Goal: Task Accomplishment & Management: Complete application form

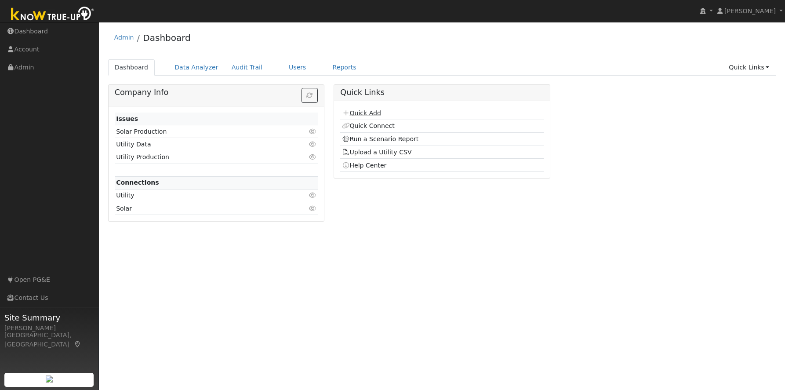
click at [373, 115] on link "Quick Add" at bounding box center [361, 112] width 39 height 7
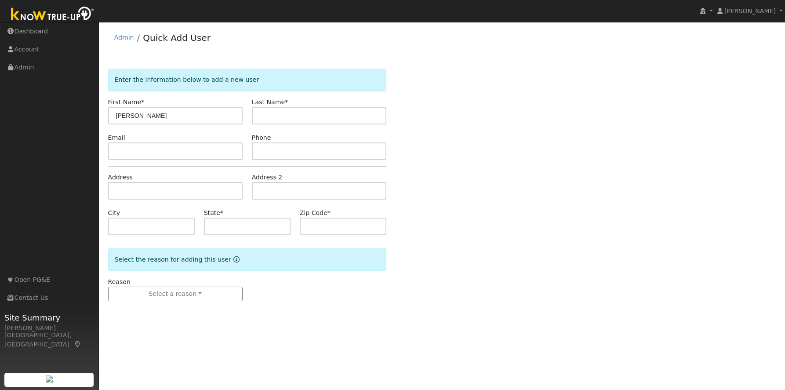
type input "[PERSON_NAME]"
type input "Bowman"
type input "bowmanbrennan1996@gmail.com"
type input "2098344507"
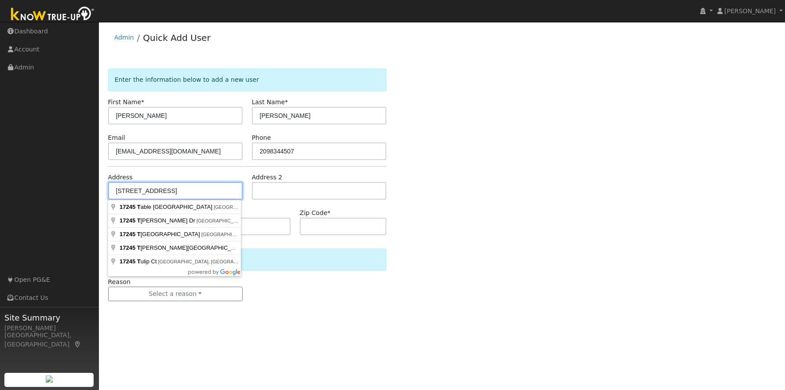
type input "17245 Timber Lane"
type input "Soulsbyville"
type input "CA"
type input "95372"
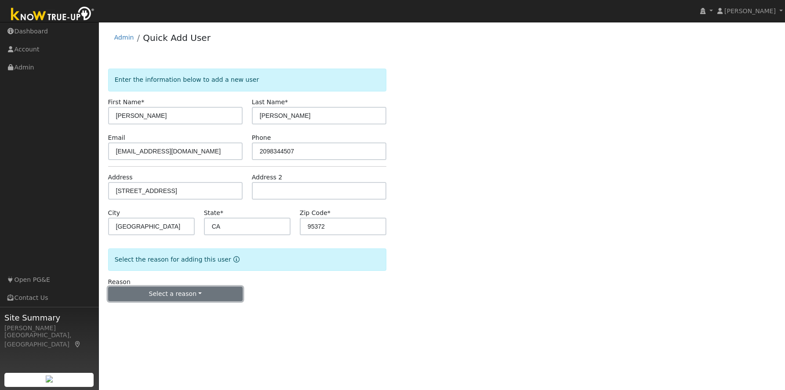
click at [196, 295] on button "Select a reason" at bounding box center [175, 294] width 134 height 15
click at [162, 314] on link "New lead" at bounding box center [157, 312] width 97 height 12
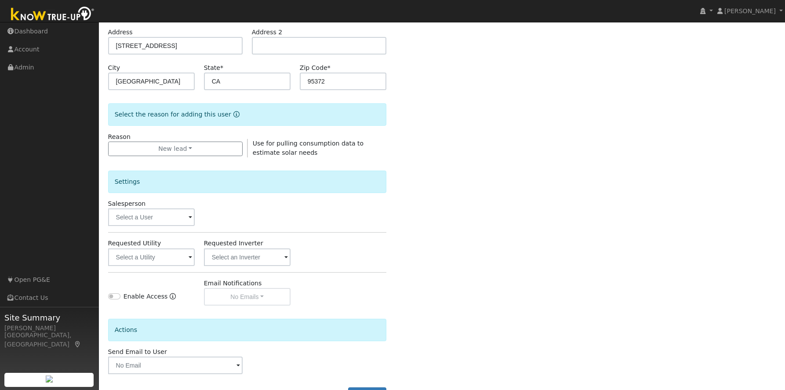
scroll to position [179, 0]
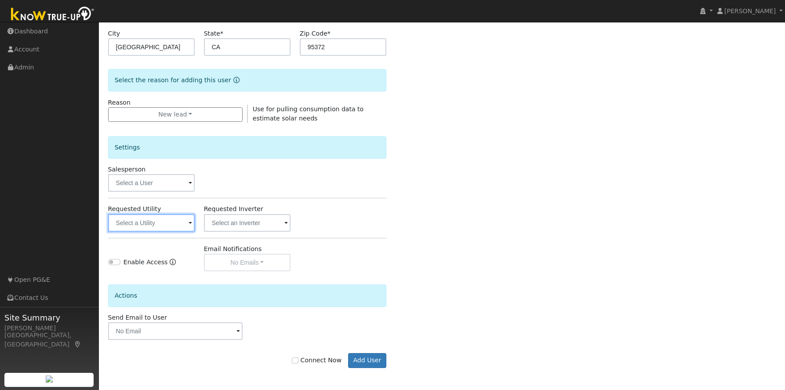
click at [160, 223] on input "text" at bounding box center [151, 223] width 87 height 18
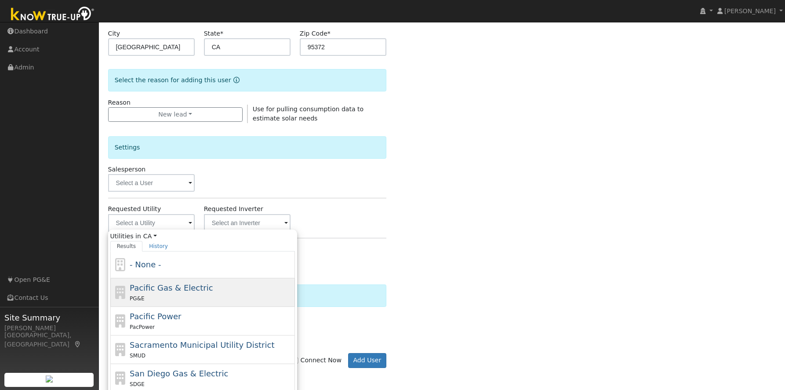
click at [198, 294] on div "PG&E" at bounding box center [211, 298] width 163 height 9
type input "Pacific Gas & Electric"
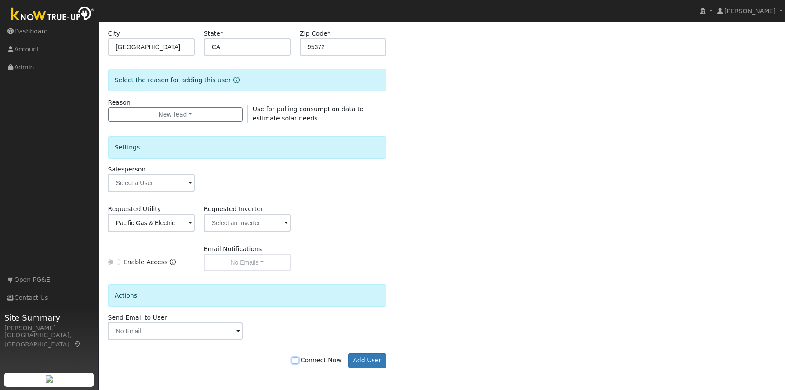
click at [298, 361] on input "Connect Now" at bounding box center [295, 360] width 6 height 6
checkbox input "true"
click at [369, 359] on button "Add User" at bounding box center [367, 360] width 38 height 15
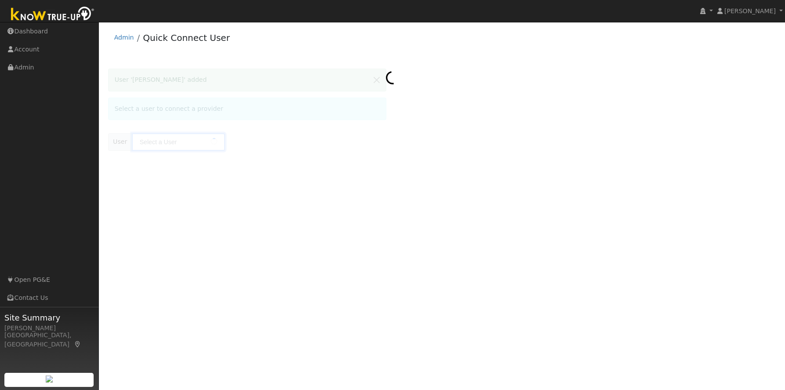
type input "Brennan Bowman"
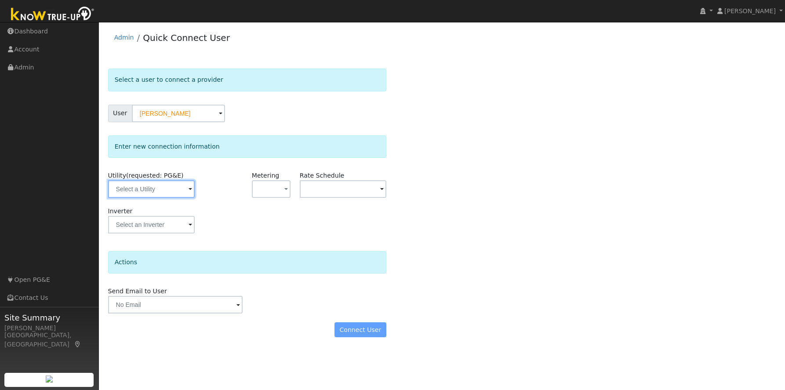
click at [133, 195] on input "text" at bounding box center [151, 189] width 87 height 18
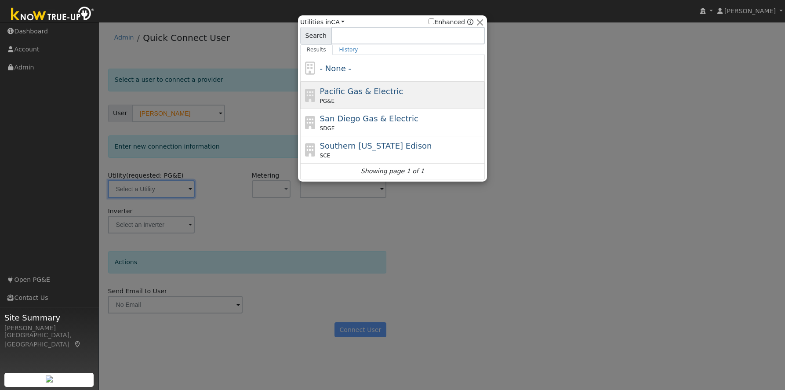
click at [368, 97] on div "Pacific Gas & Electric PG&E" at bounding box center [401, 95] width 163 height 20
type input "PG&E"
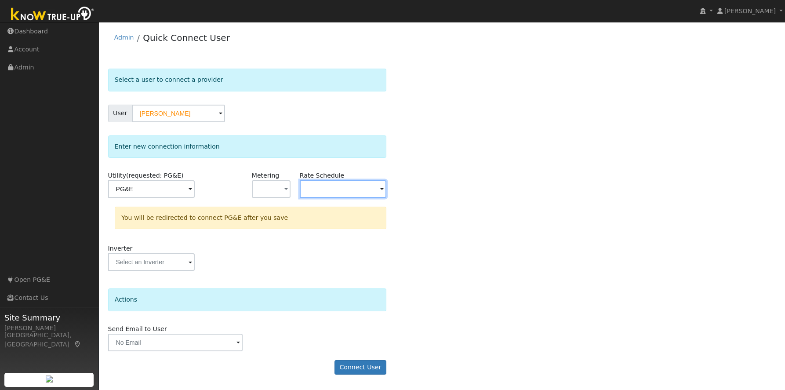
click at [195, 188] on input "text" at bounding box center [151, 189] width 87 height 18
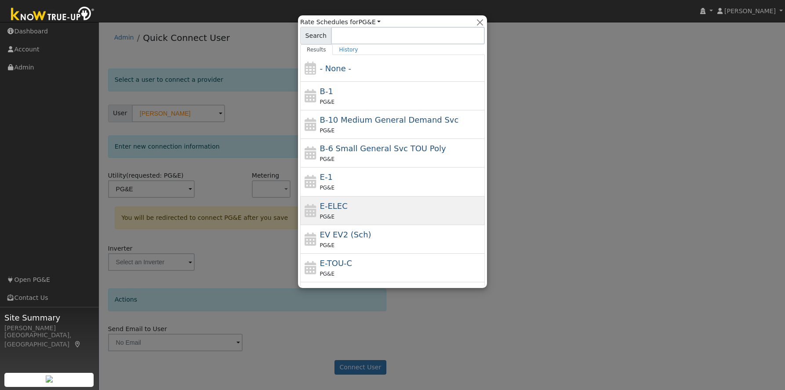
click at [335, 207] on span "E-ELEC" at bounding box center [334, 205] width 28 height 9
type input "E-ELEC"
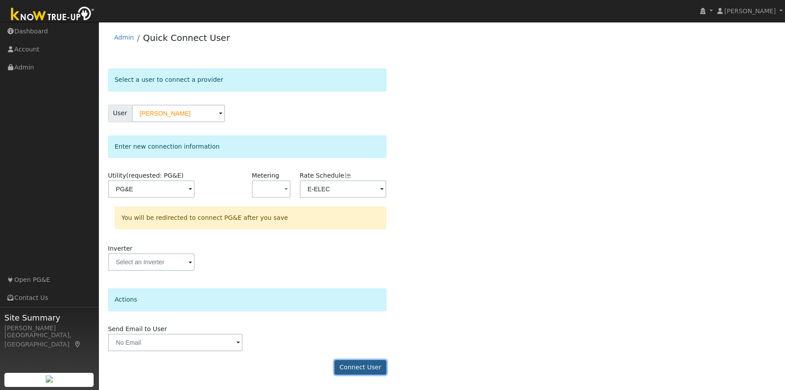
click at [362, 364] on button "Connect User" at bounding box center [360, 367] width 52 height 15
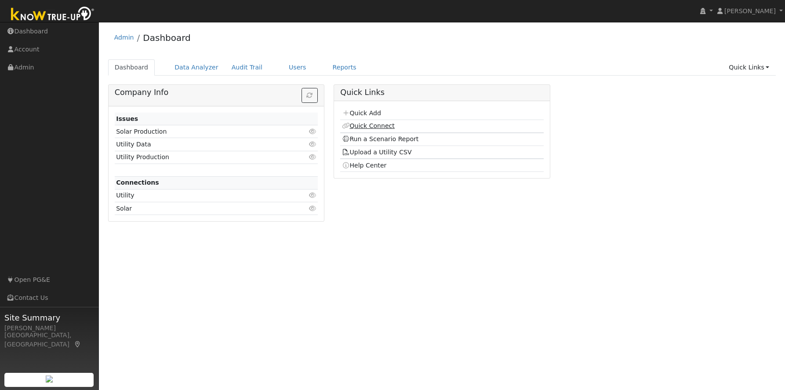
click at [370, 126] on link "Quick Connect" at bounding box center [368, 125] width 53 height 7
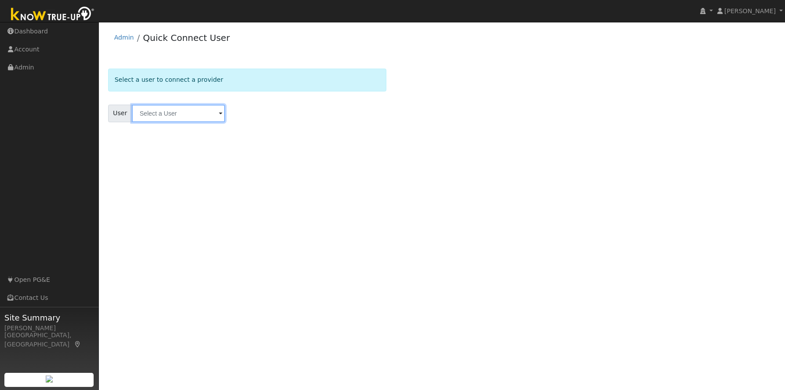
click at [161, 119] on input "text" at bounding box center [178, 114] width 93 height 18
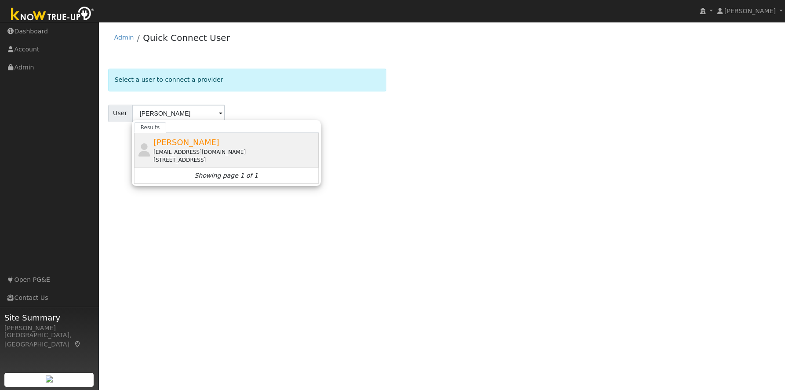
click at [197, 151] on div "bowmanbrennan1996@gmail.com" at bounding box center [234, 152] width 163 height 8
type input "Brennan Bowman"
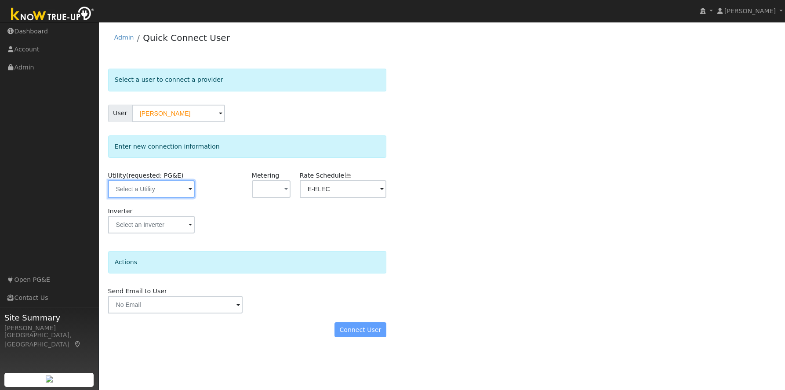
click at [158, 190] on input "text" at bounding box center [151, 189] width 87 height 18
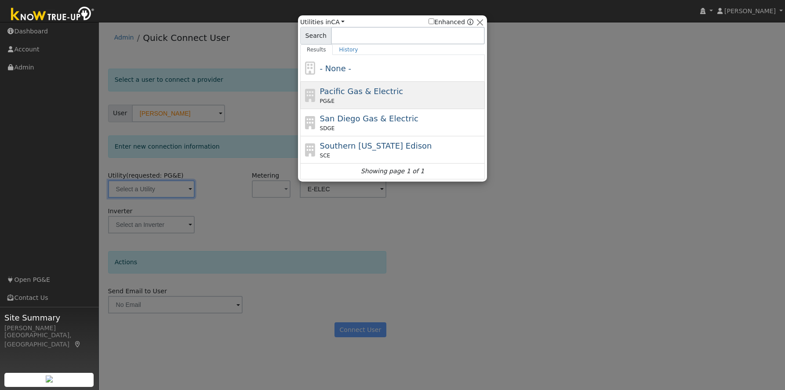
click at [436, 95] on div "Pacific Gas & Electric PG&E" at bounding box center [401, 95] width 163 height 20
type input "PG&E"
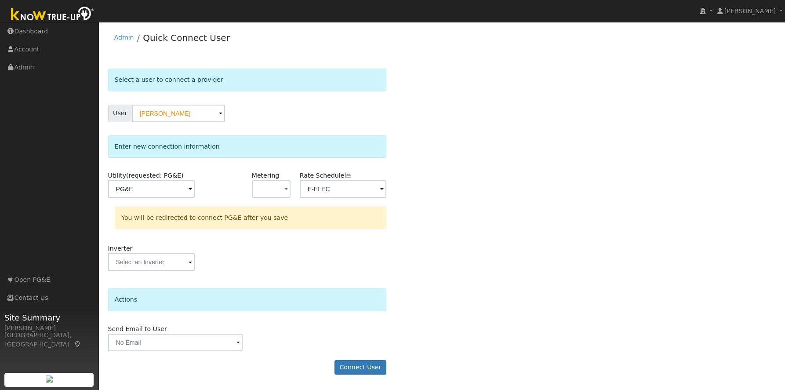
click at [434, 253] on div "Select a user to connect a provider User Brennan Bowman Account Default Account…" at bounding box center [442, 226] width 668 height 315
click at [362, 368] on button "Connect User" at bounding box center [360, 367] width 52 height 15
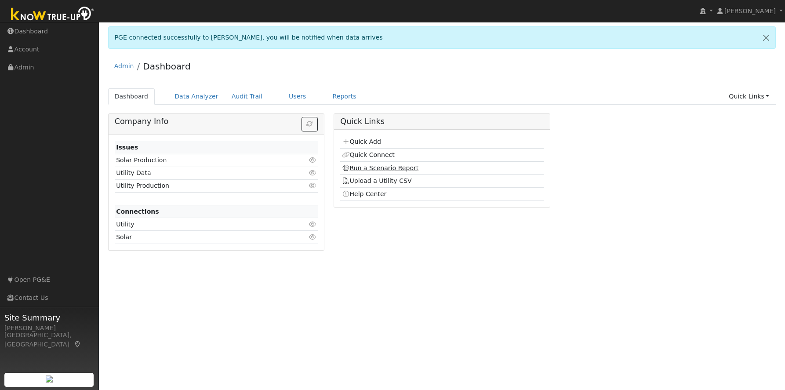
click at [381, 169] on link "Run a Scenario Report" at bounding box center [380, 167] width 77 height 7
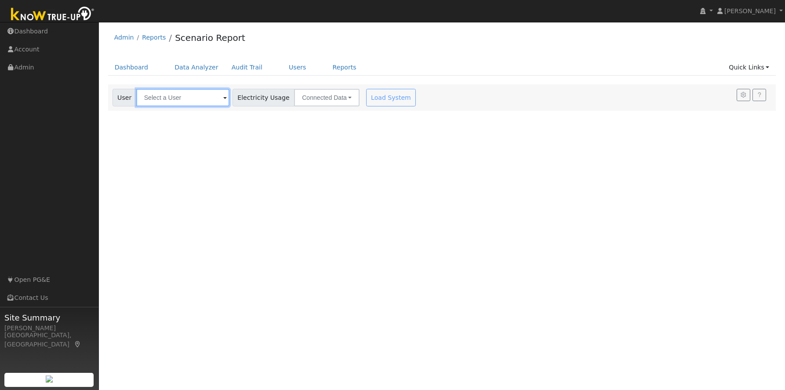
click at [153, 96] on input "text" at bounding box center [182, 98] width 93 height 18
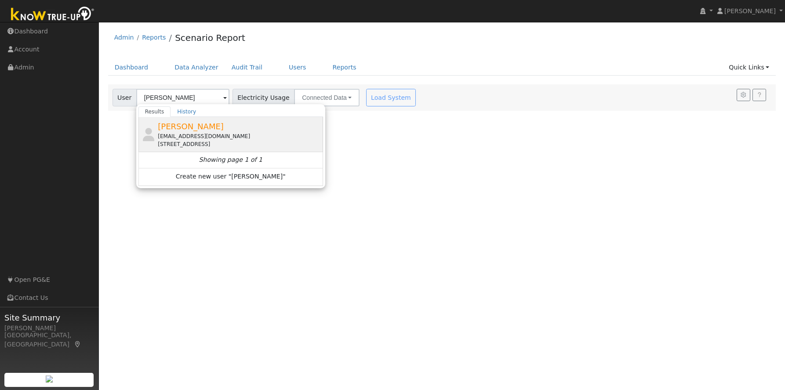
click at [193, 136] on div "[EMAIL_ADDRESS][DOMAIN_NAME]" at bounding box center [239, 136] width 163 height 8
type input "[PERSON_NAME]"
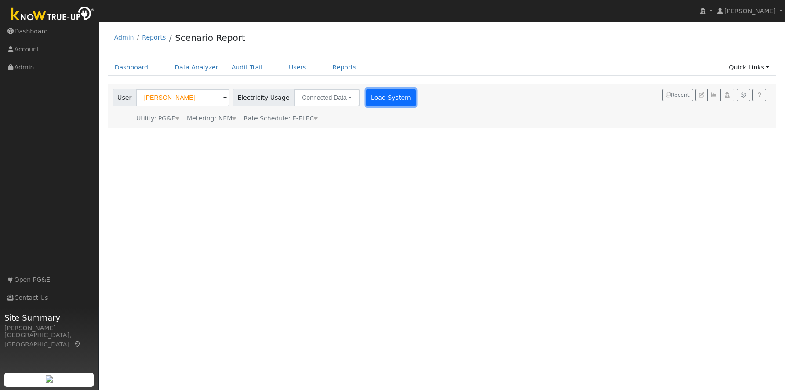
click at [376, 99] on button "Load System" at bounding box center [391, 98] width 50 height 18
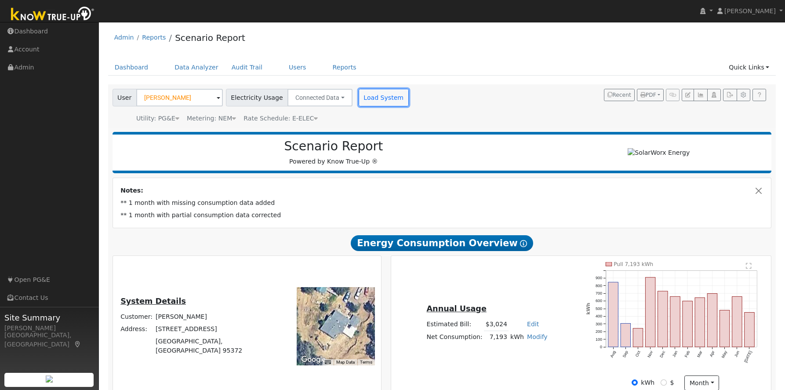
click at [373, 99] on button "Load System" at bounding box center [384, 98] width 50 height 18
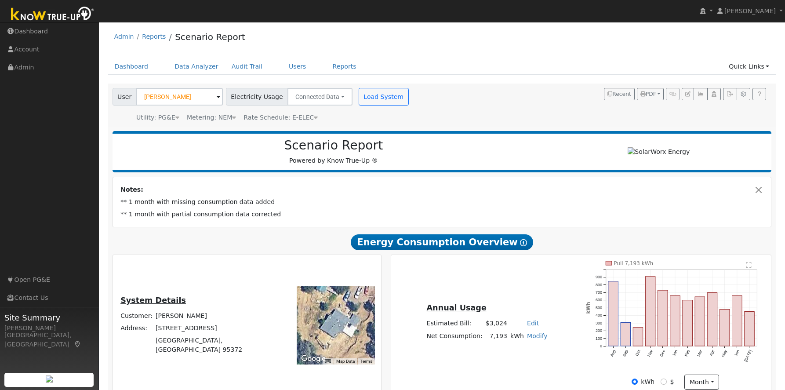
scroll to position [2, 0]
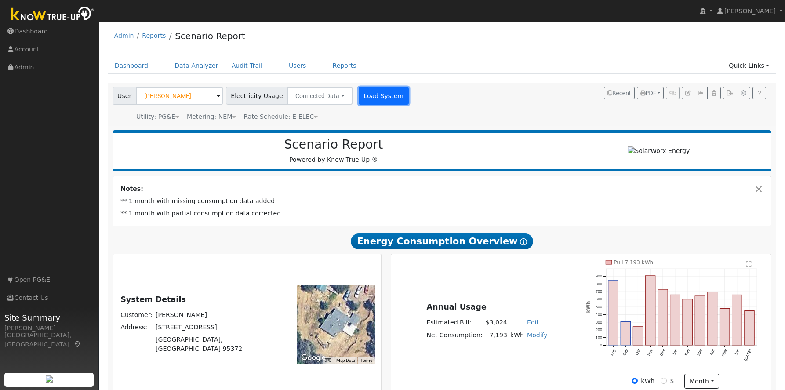
click at [372, 96] on button "Load System" at bounding box center [384, 96] width 50 height 18
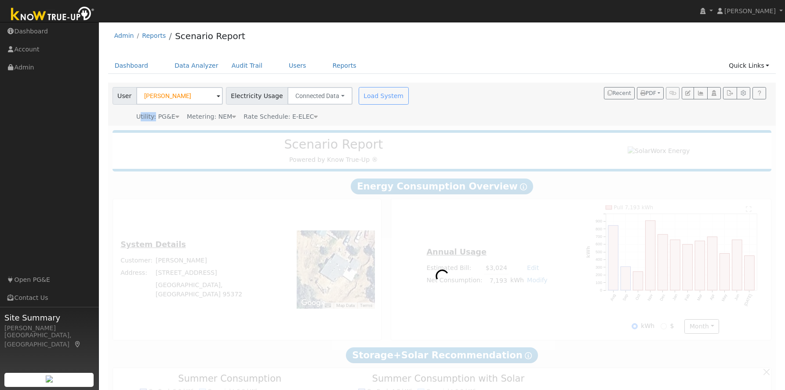
click at [372, 96] on div "Load System" at bounding box center [384, 96] width 55 height 18
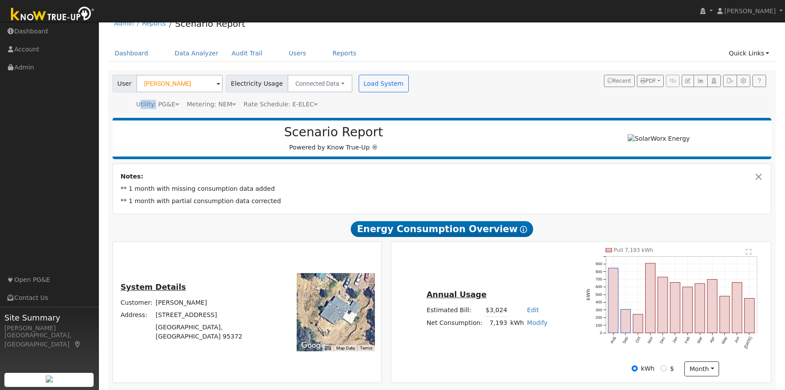
scroll to position [15, 0]
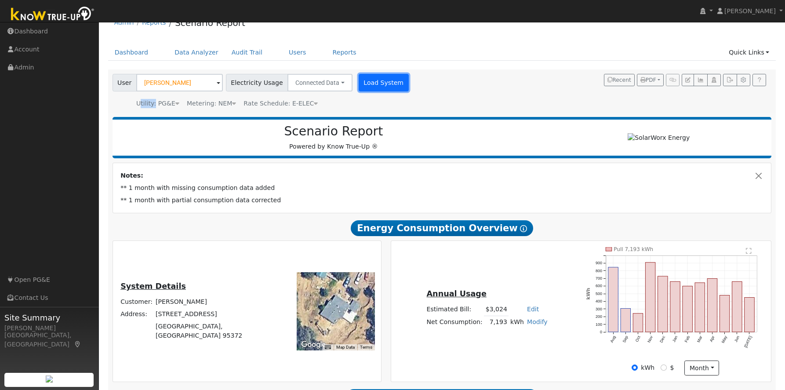
click at [371, 80] on button "Load System" at bounding box center [384, 83] width 50 height 18
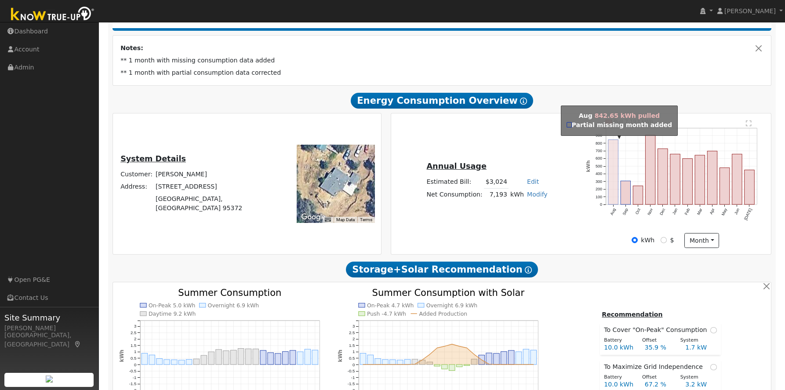
scroll to position [145, 0]
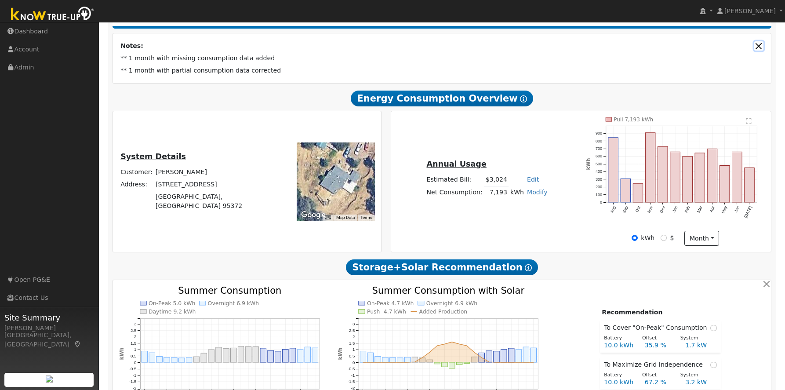
click at [758, 46] on button "Close" at bounding box center [758, 45] width 9 height 9
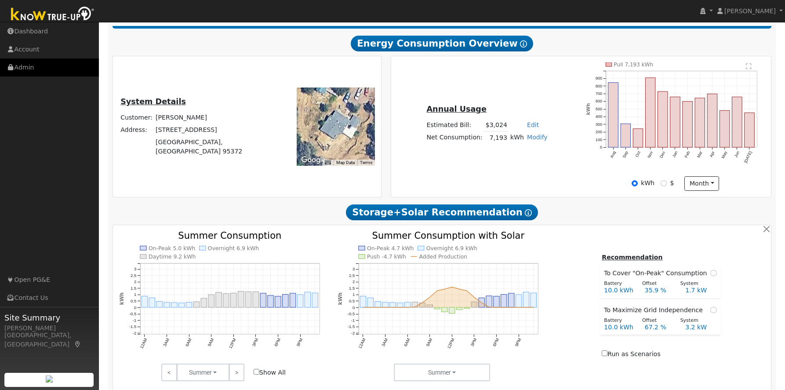
click at [24, 69] on link "Admin" at bounding box center [49, 67] width 99 height 18
